Goal: Information Seeking & Learning: Learn about a topic

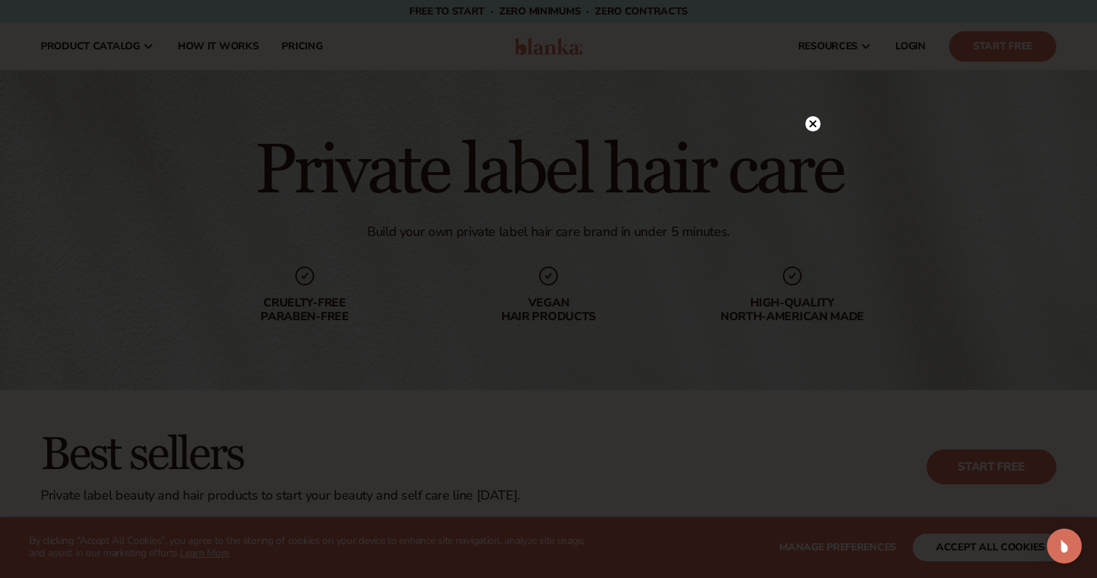
click at [806, 127] on icon at bounding box center [812, 123] width 15 height 15
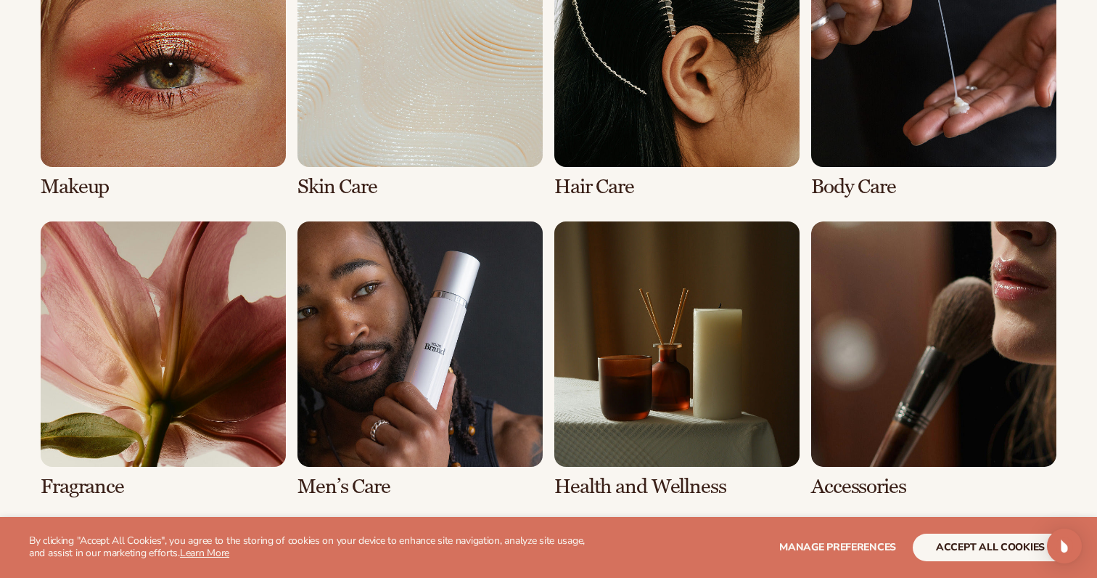
scroll to position [1257, 0]
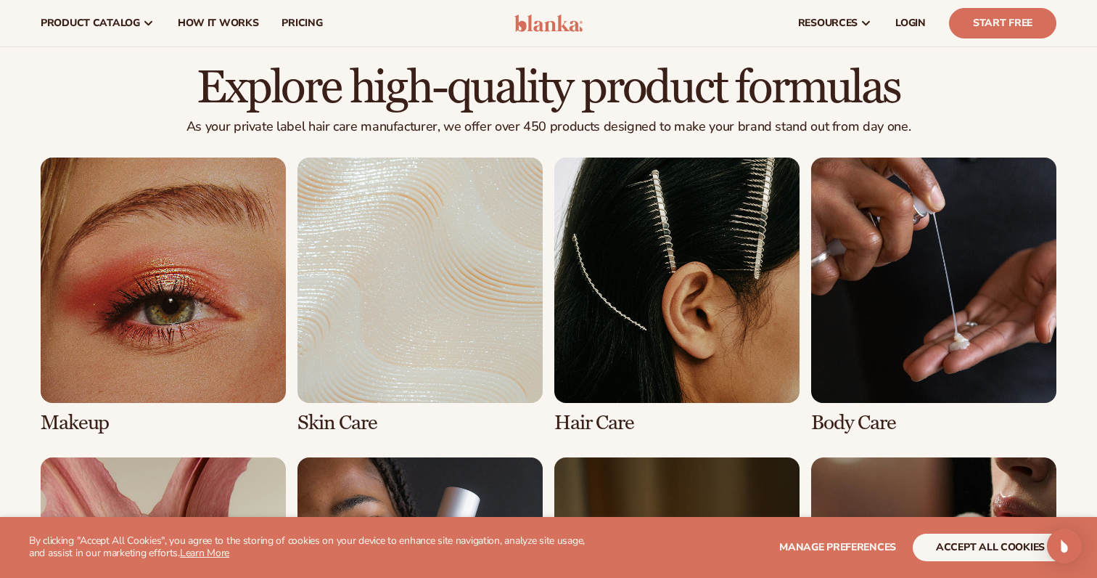
scroll to position [950, 0]
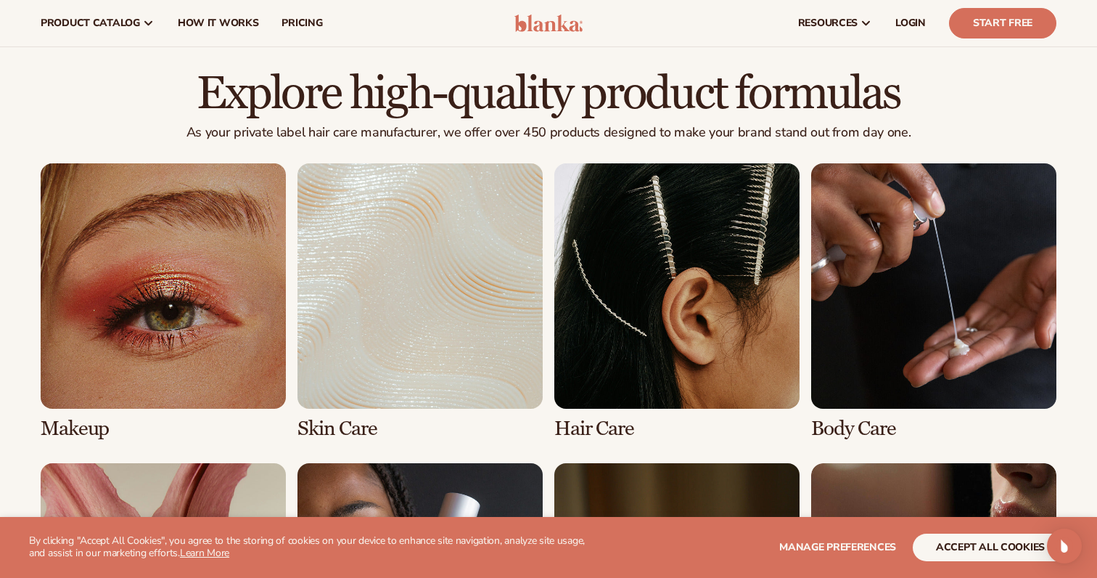
click at [604, 419] on link "3 / 8" at bounding box center [676, 301] width 245 height 276
click at [961, 533] on button "accept all cookies" at bounding box center [990, 547] width 155 height 28
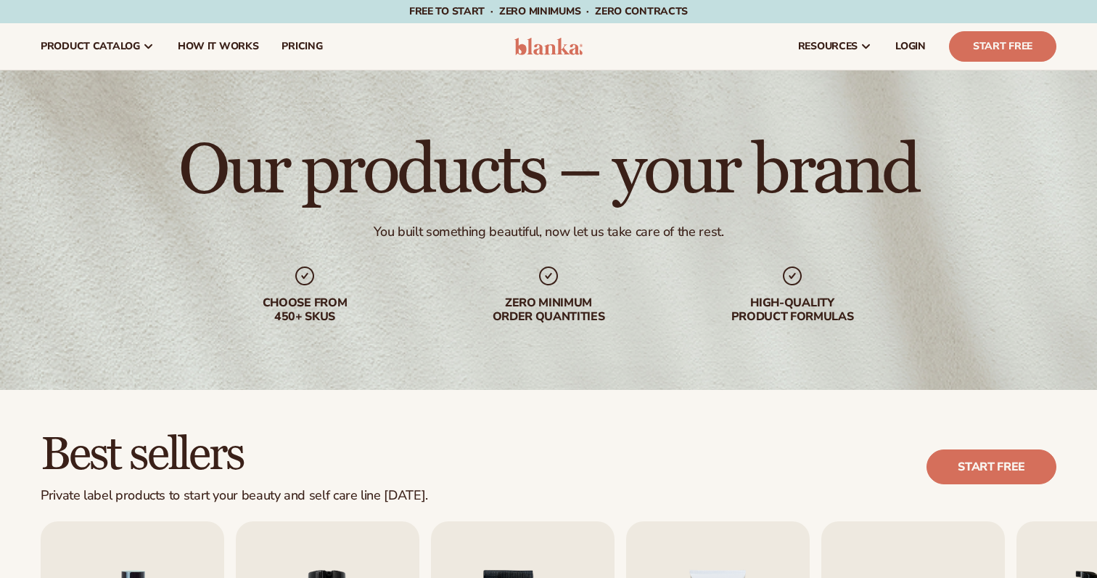
click at [687, 302] on div "Choose from 450+ Skus Zero minimum order quantities High-quality product formul…" at bounding box center [548, 293] width 673 height 59
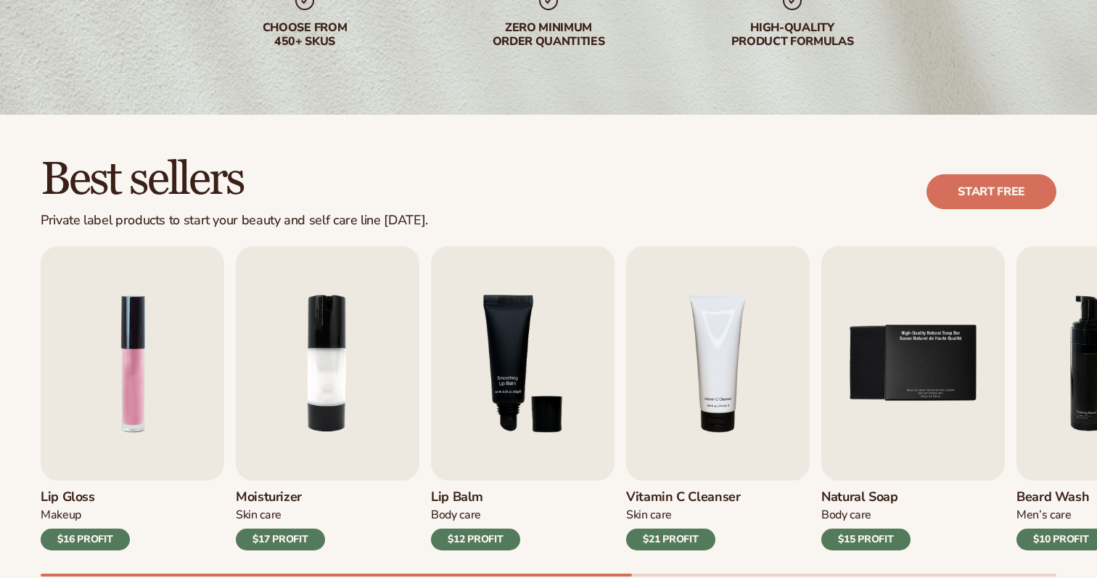
scroll to position [411, 0]
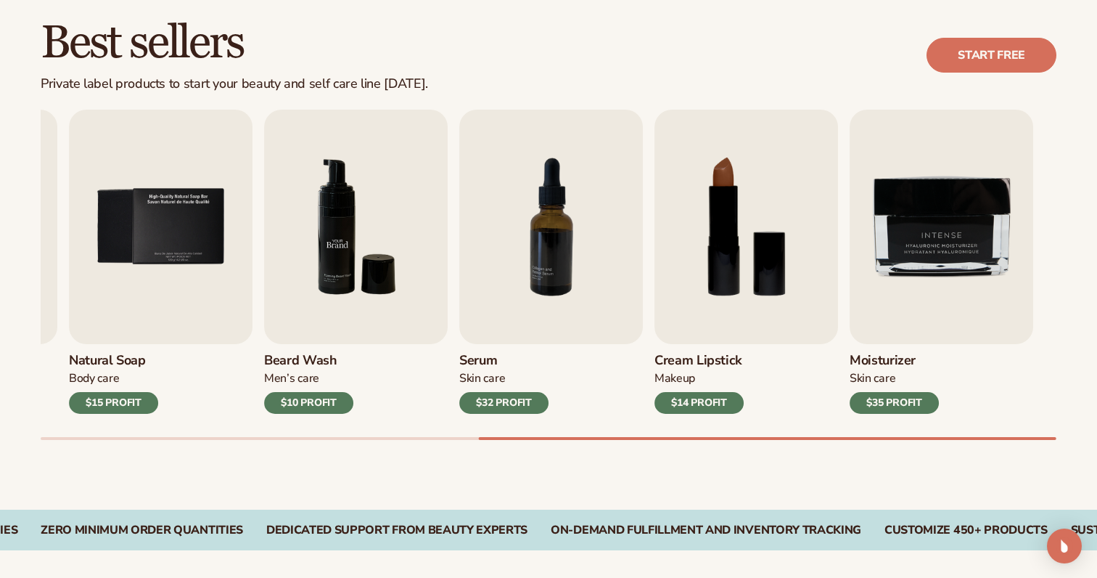
click at [356, 276] on img "6 / 9" at bounding box center [356, 227] width 184 height 234
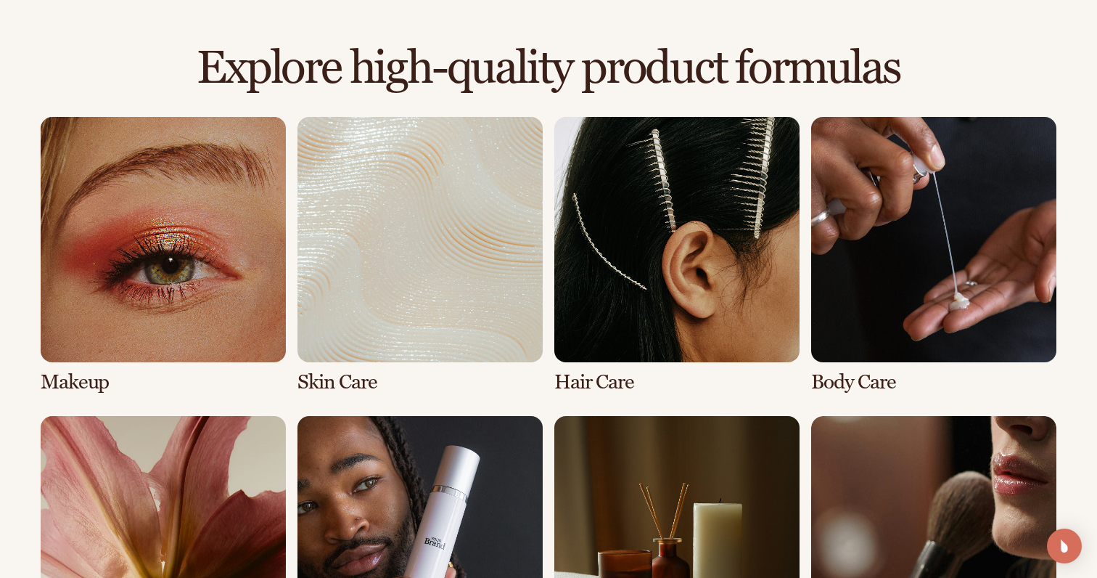
scroll to position [1052, 0]
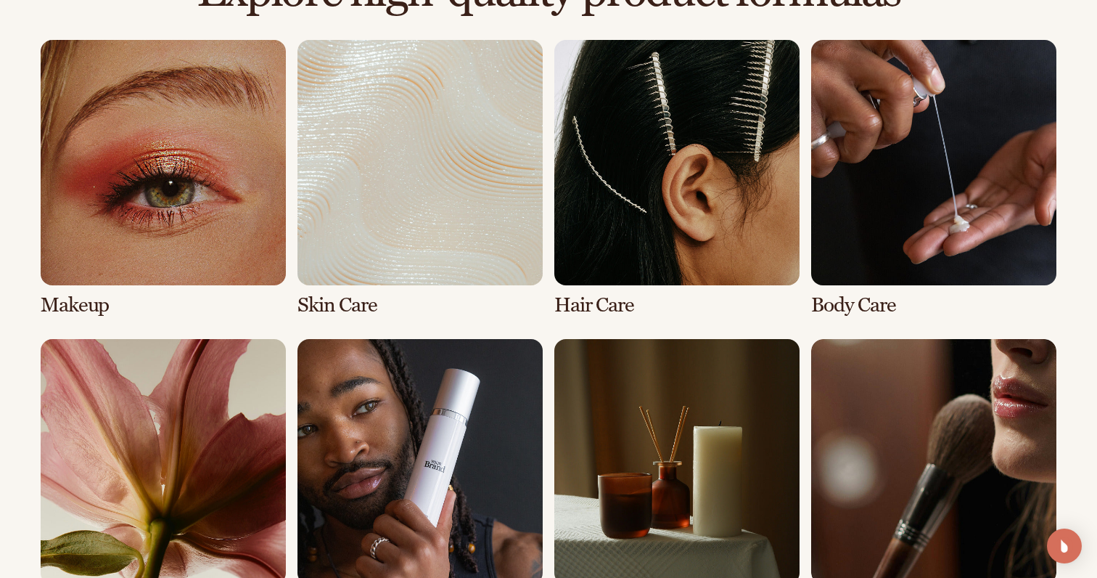
click at [622, 263] on link "3 / 8" at bounding box center [676, 178] width 245 height 276
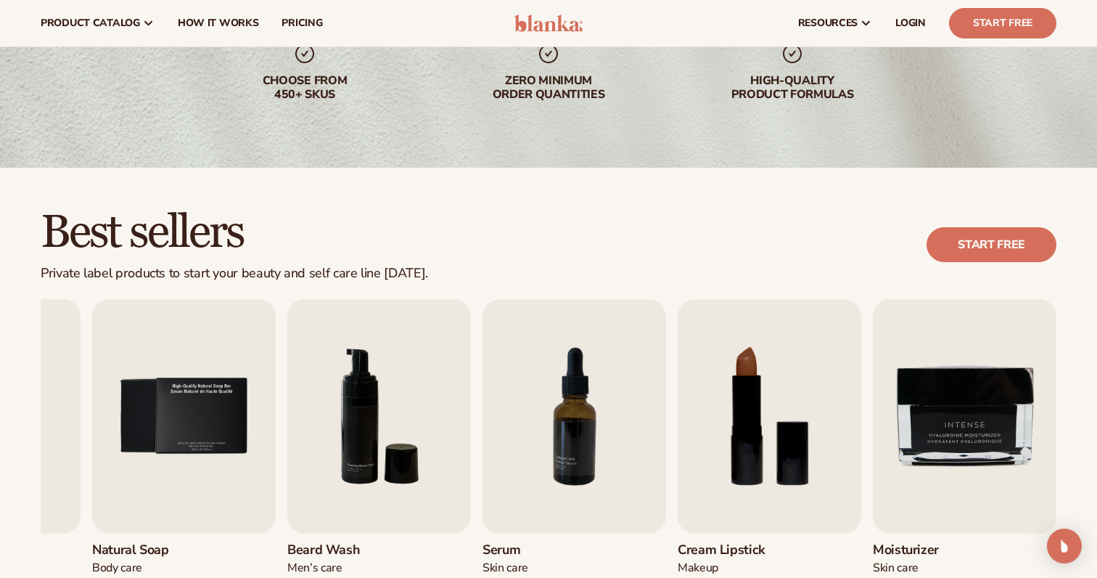
scroll to position [0, 0]
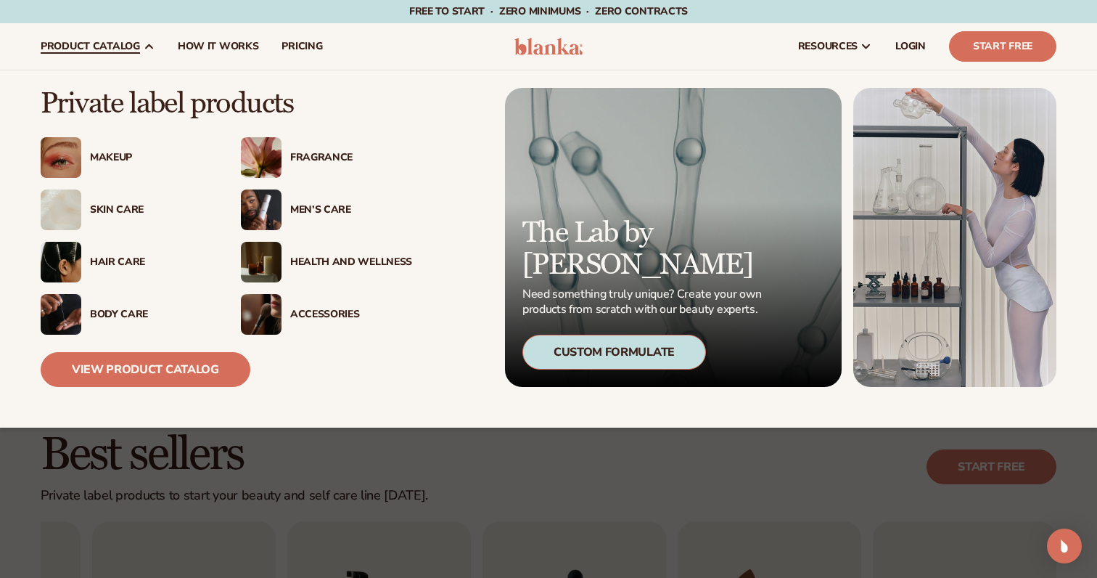
click at [108, 256] on div "Hair Care" at bounding box center [151, 262] width 122 height 12
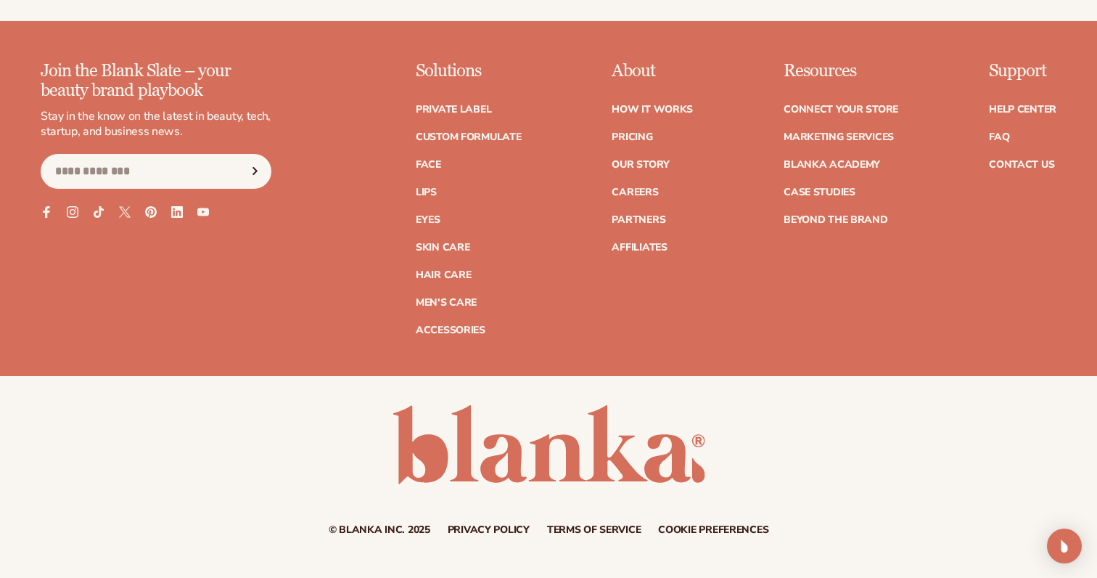
scroll to position [2680, 0]
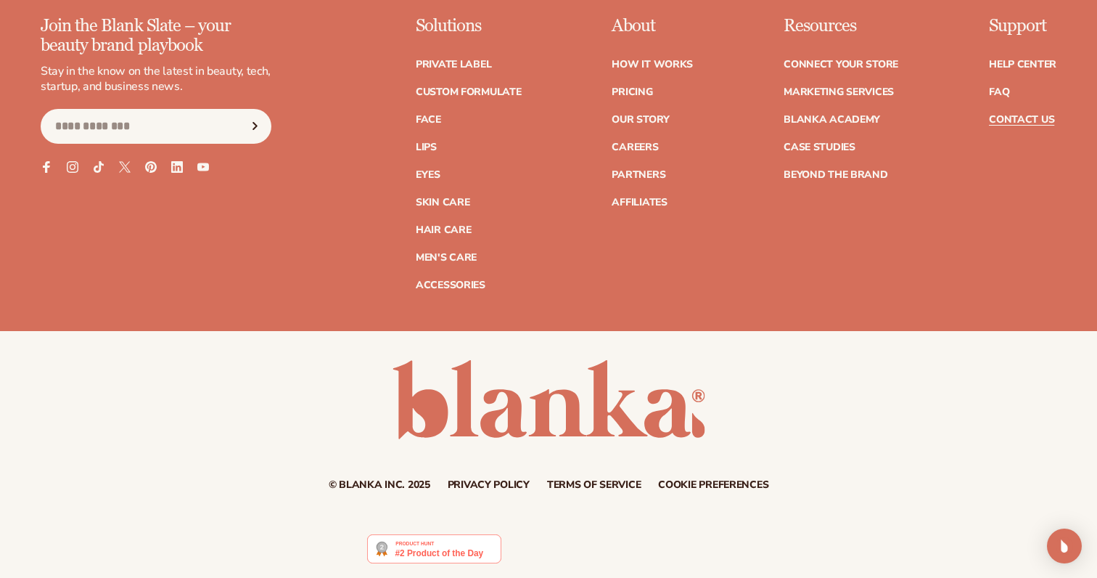
click at [1014, 121] on link "Contact Us" at bounding box center [1021, 120] width 65 height 10
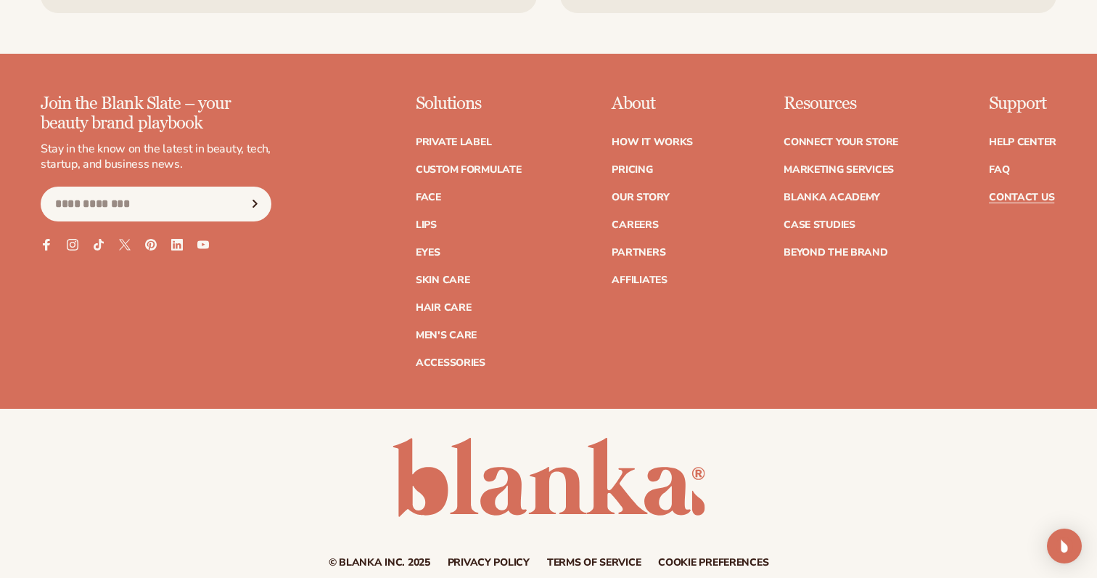
scroll to position [1320, 0]
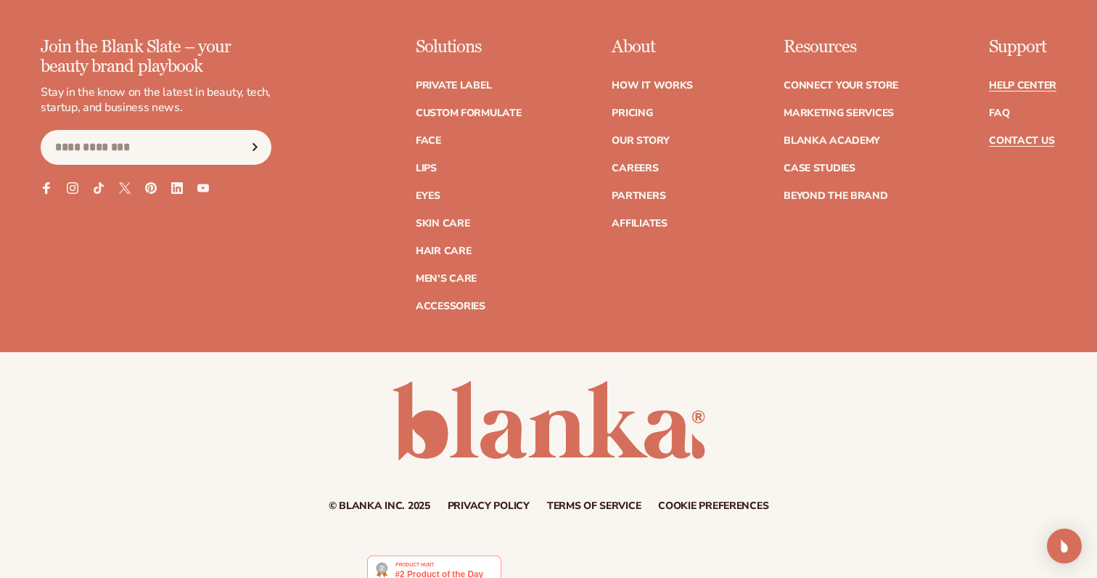
click at [1011, 82] on link "Help Center" at bounding box center [1022, 86] width 67 height 10
click at [276, 438] on div "© Blanka Inc. 2025 Privacy policy Terms of service Contact information Cookie p…" at bounding box center [548, 446] width 1097 height 130
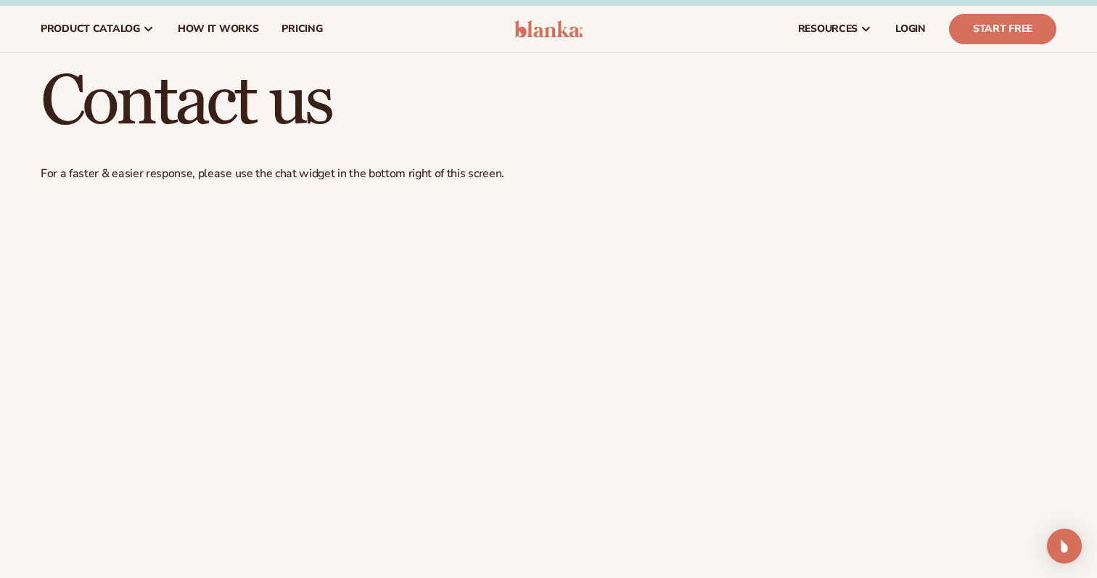
scroll to position [0, 0]
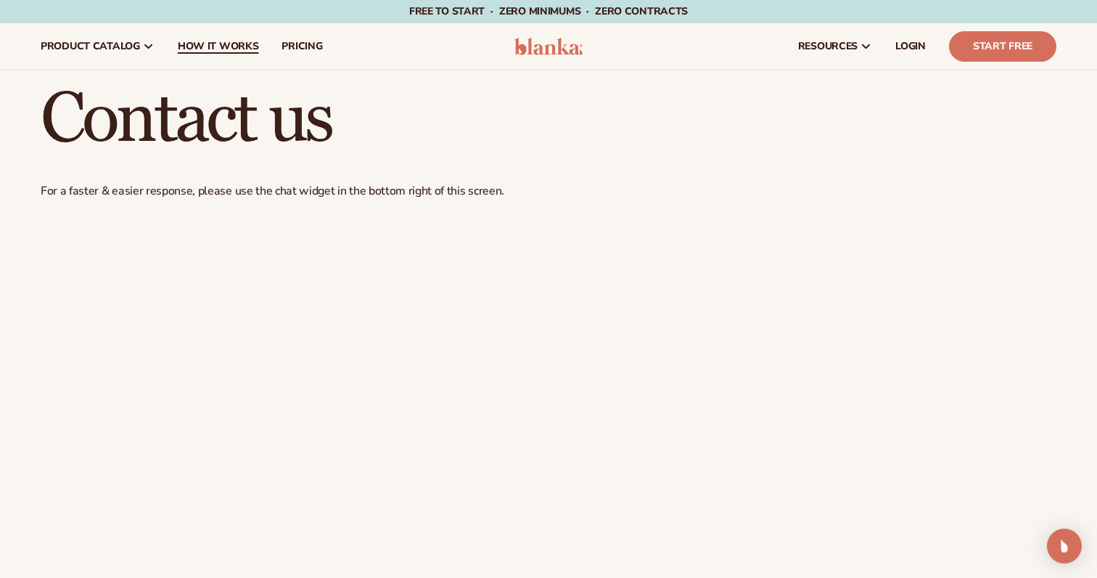
click at [215, 49] on span "How It Works" at bounding box center [218, 47] width 81 height 12
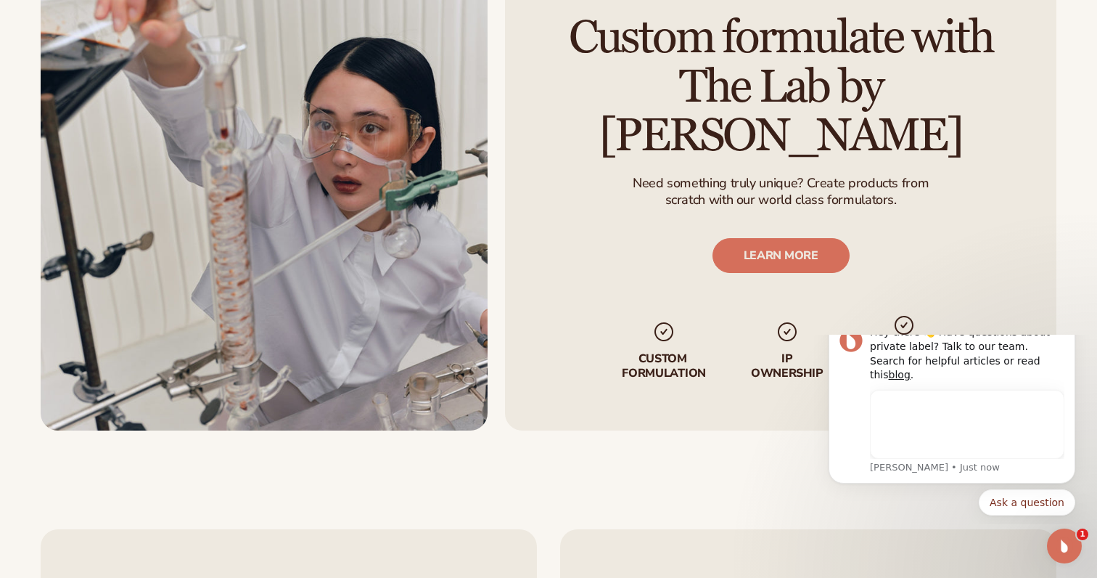
click at [742, 192] on p "scratch with our world class formulators." at bounding box center [781, 200] width 296 height 17
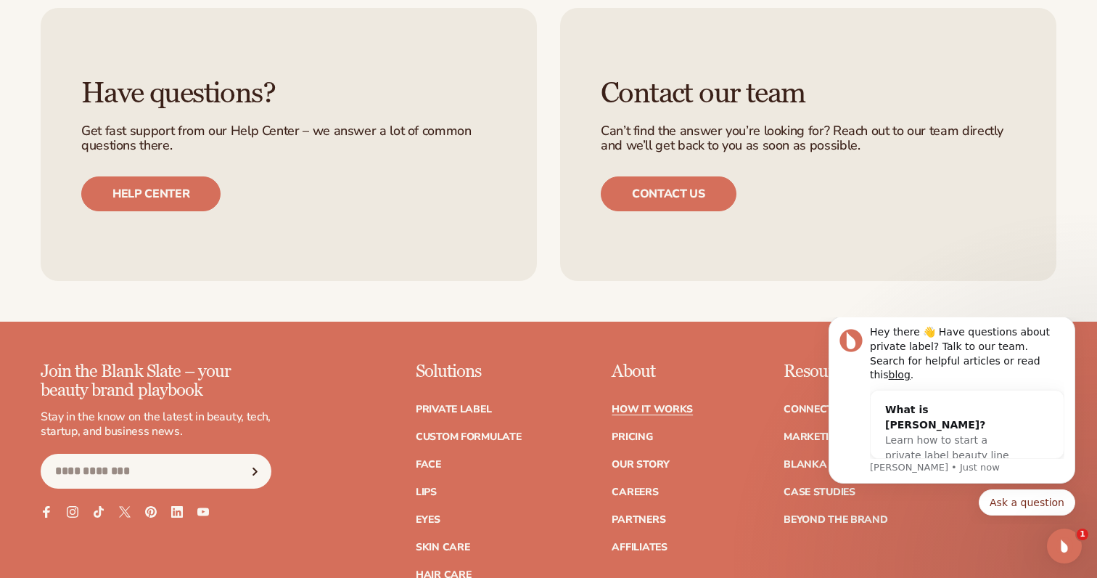
scroll to position [3089, 0]
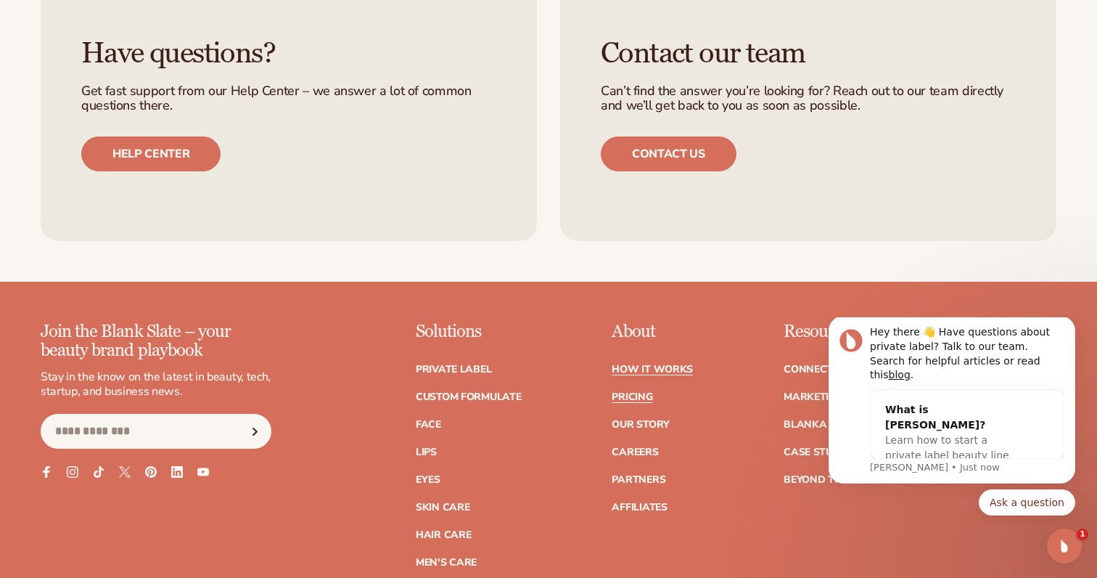
click at [628, 398] on link "Pricing" at bounding box center [632, 397] width 41 height 10
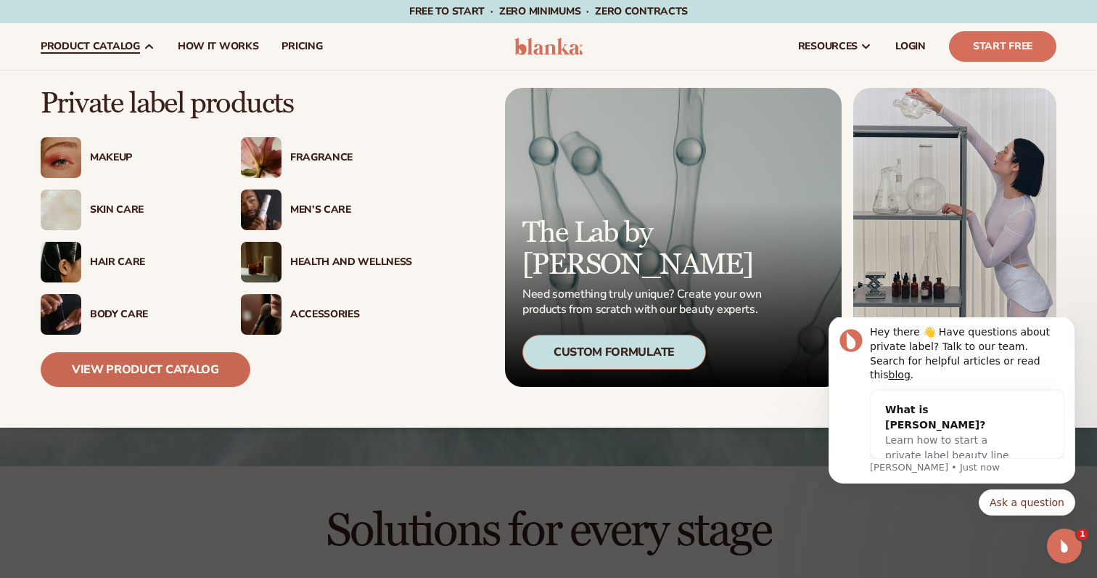
click at [172, 371] on link "View Product Catalog" at bounding box center [146, 369] width 210 height 35
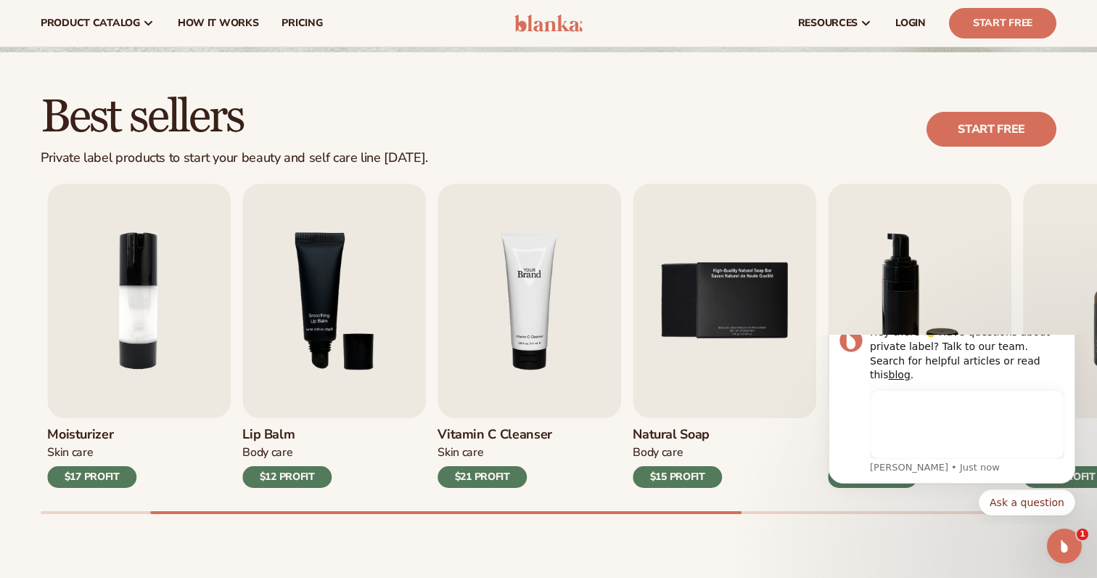
click at [538, 252] on img "4 / 9" at bounding box center [530, 301] width 184 height 234
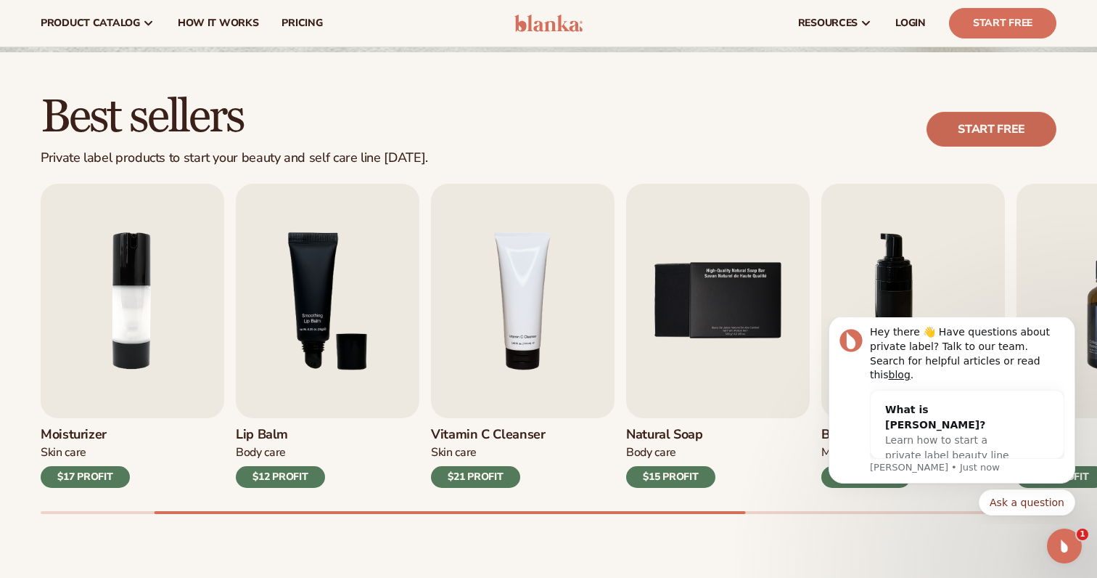
click at [943, 119] on link "Start free" at bounding box center [992, 129] width 130 height 35
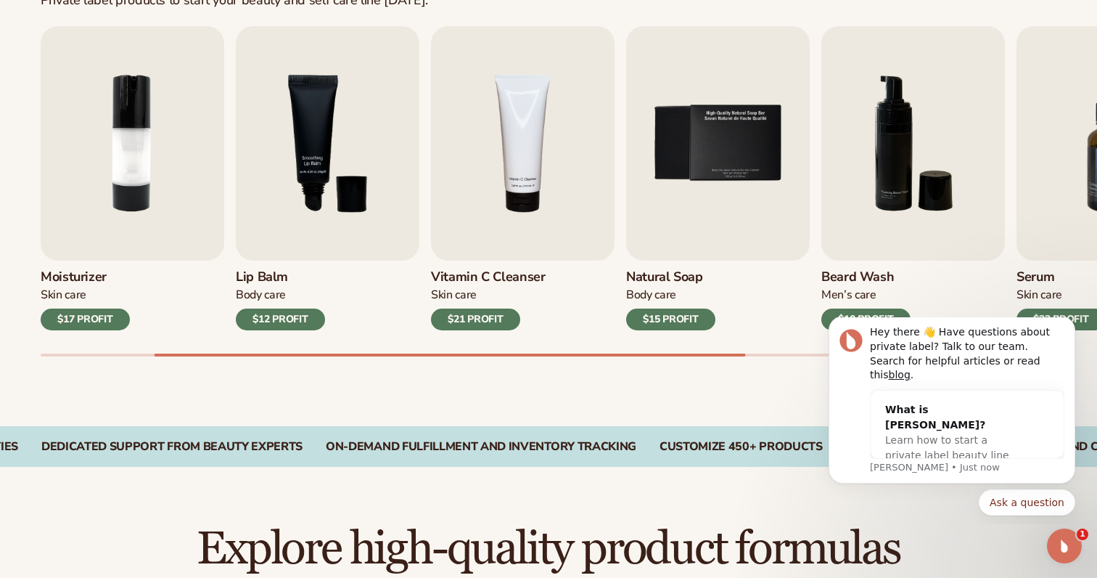
scroll to position [509, 0]
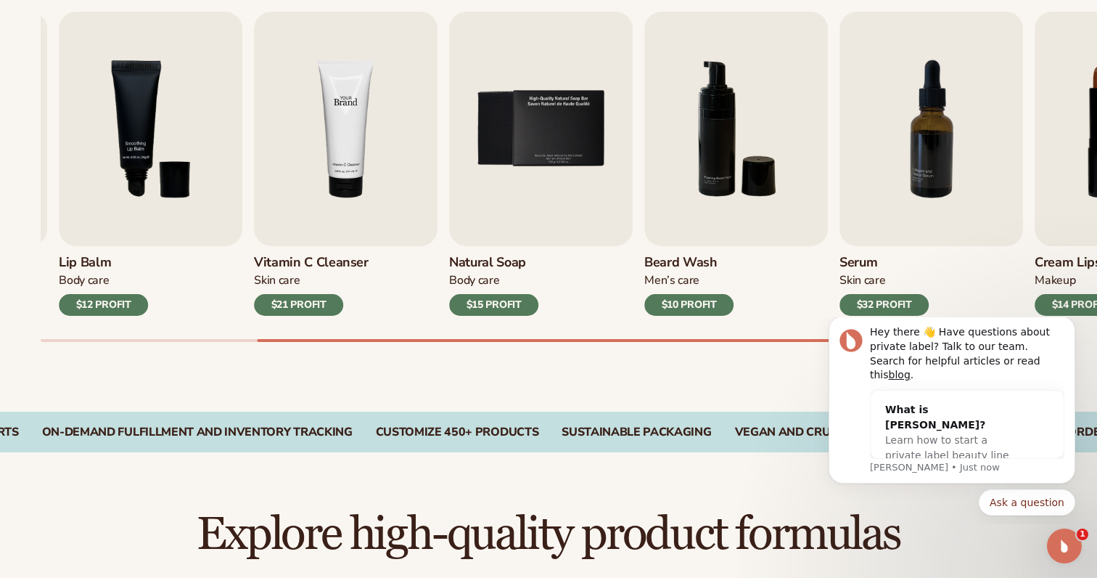
click at [254, 184] on img "4 / 9" at bounding box center [346, 129] width 184 height 234
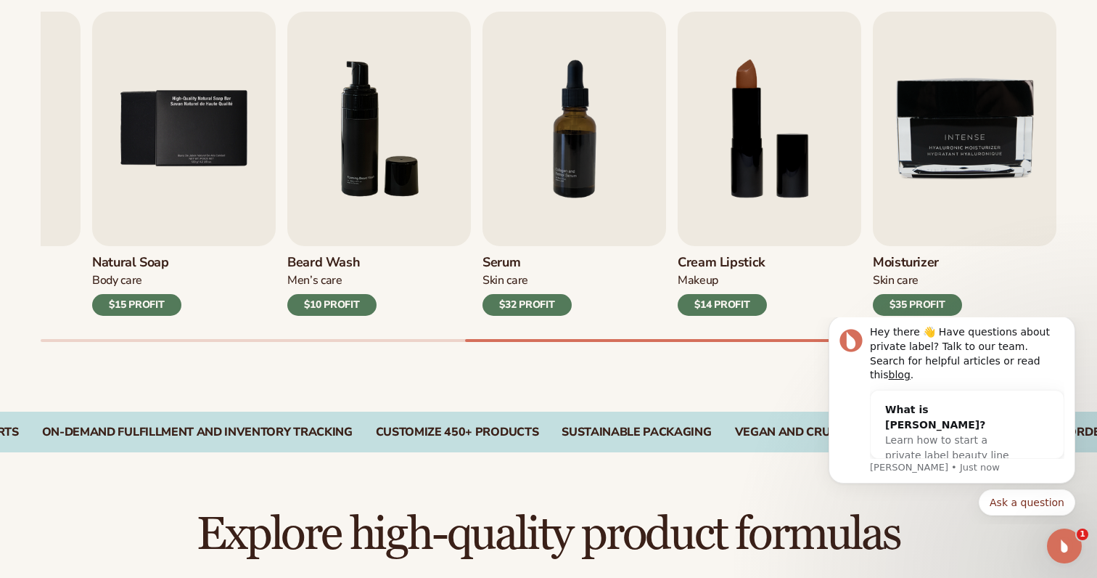
click at [689, 408] on div "Best sellers Private label products to start your beauty and self care line [DA…" at bounding box center [548, 145] width 1097 height 531
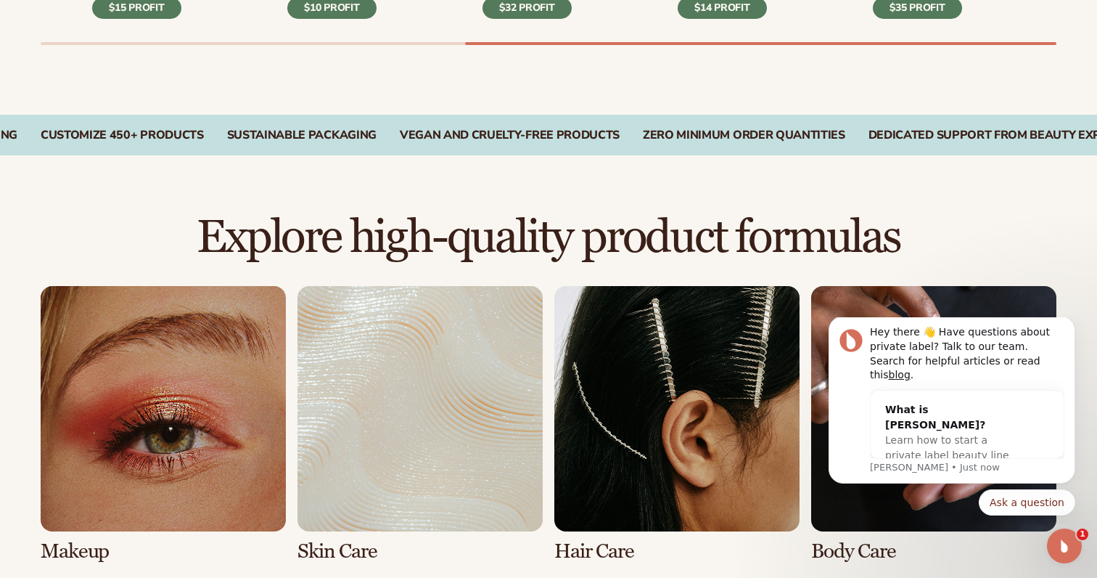
scroll to position [903, 0]
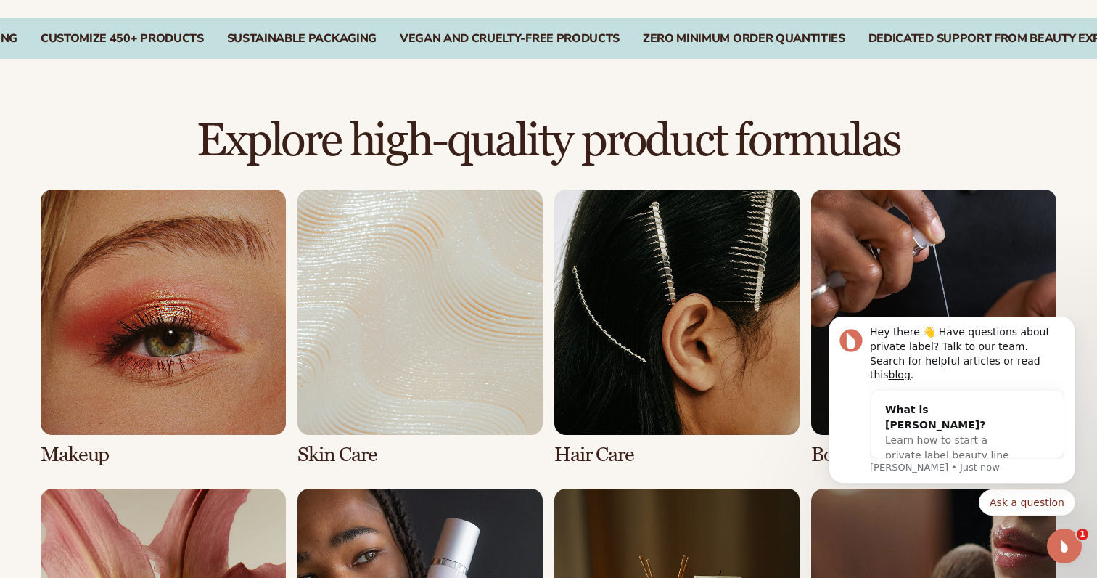
click at [683, 388] on link "3 / 8" at bounding box center [676, 327] width 245 height 276
click at [609, 457] on link "3 / 8" at bounding box center [676, 327] width 245 height 276
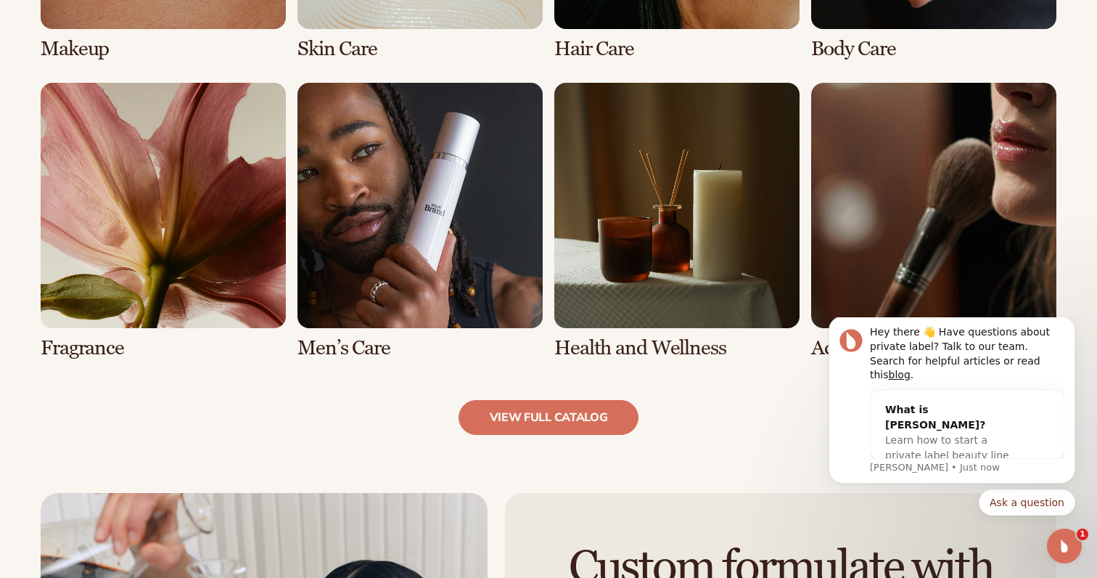
scroll to position [1447, 0]
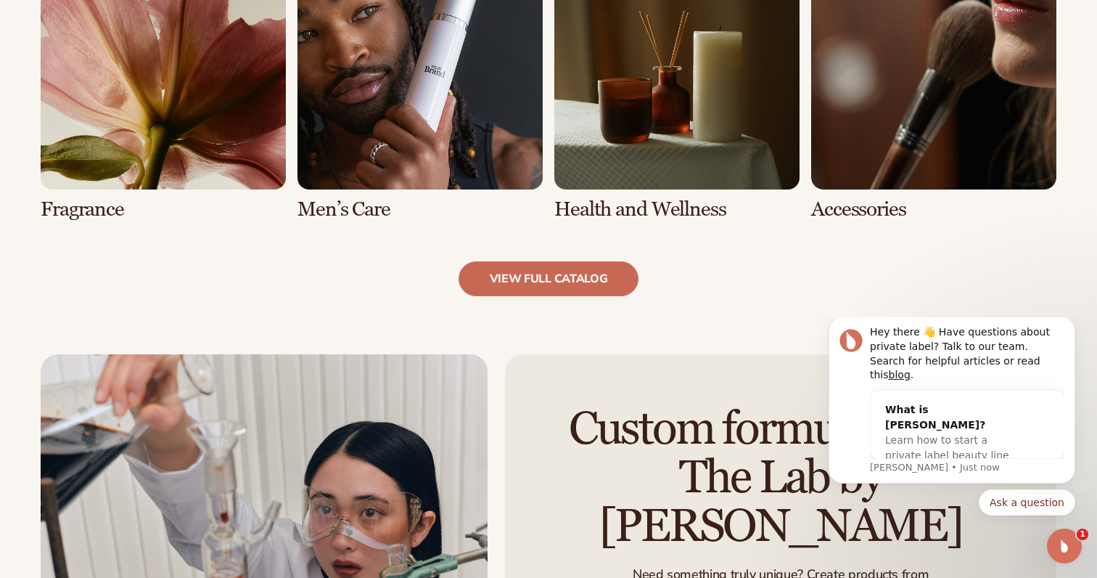
click at [520, 278] on link "view full catalog" at bounding box center [549, 278] width 181 height 35
